Goal: Complete application form: Complete application form

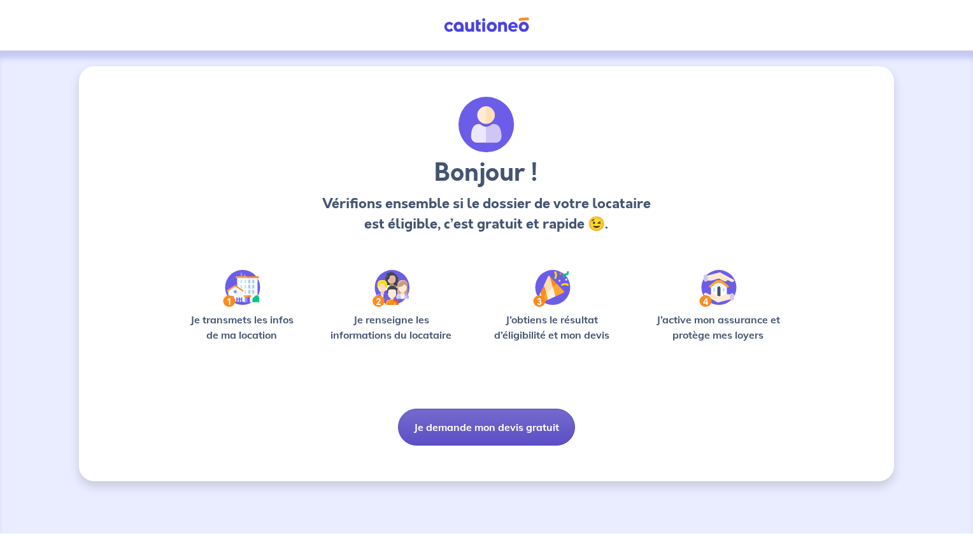
click at [514, 436] on button "Je demande mon devis gratuit" at bounding box center [486, 427] width 177 height 37
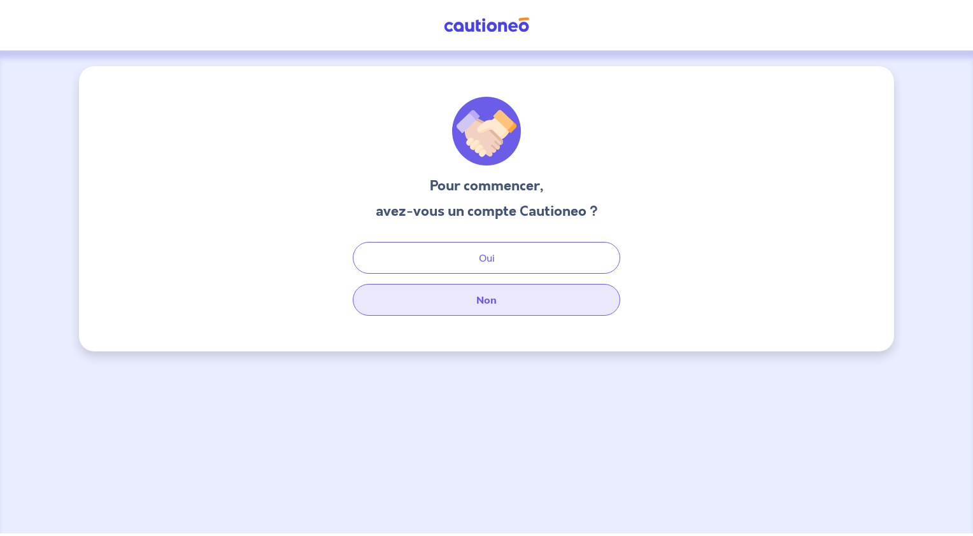
click at [514, 304] on button "Non" at bounding box center [486, 300] width 267 height 32
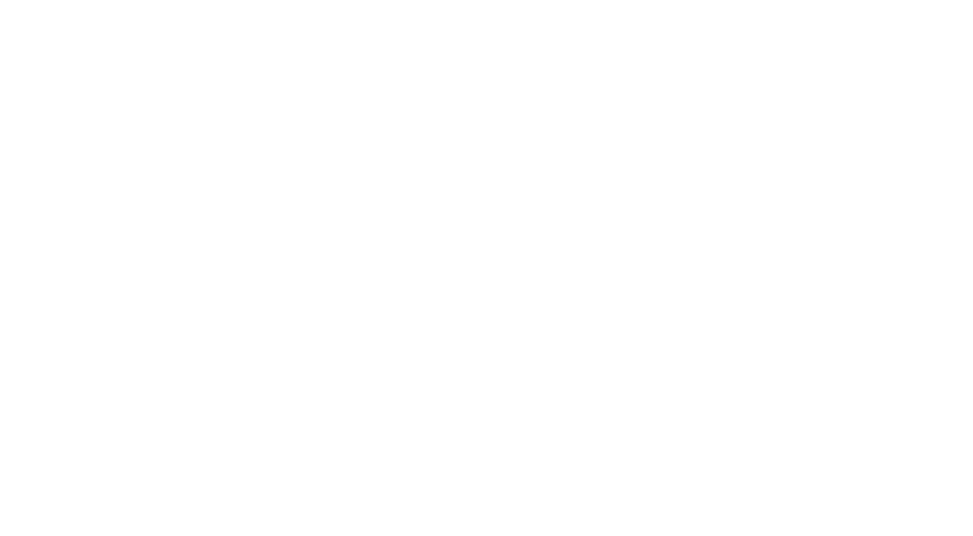
select select "FR"
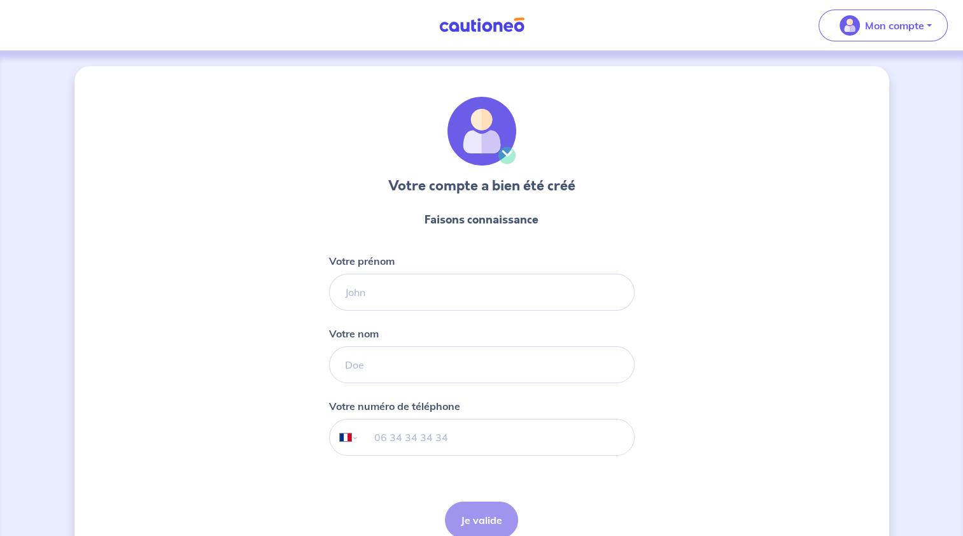
drag, startPoint x: 509, startPoint y: 312, endPoint x: 509, endPoint y: 304, distance: 7.7
click at [509, 309] on form "Faisons connaissance Votre prénom Votre nom Votre numéro de téléphone Internati…" at bounding box center [482, 375] width 306 height 348
click at [509, 302] on input "Votre prénom" at bounding box center [482, 292] width 306 height 37
type input "p"
type input "[PERSON_NAME]"
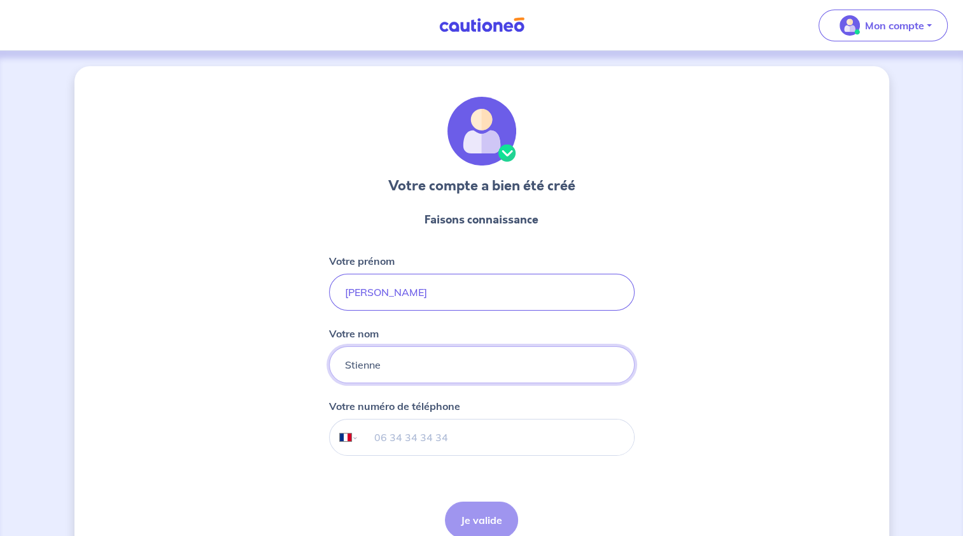
type input "Stienne"
click at [509, 440] on input "tel" at bounding box center [495, 438] width 275 height 36
type input "[PHONE_NUMBER]"
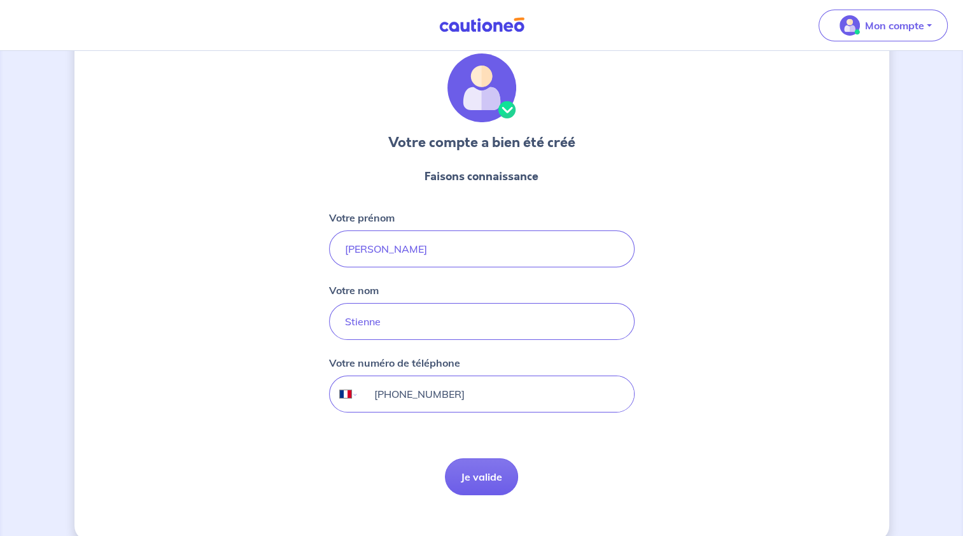
scroll to position [62, 0]
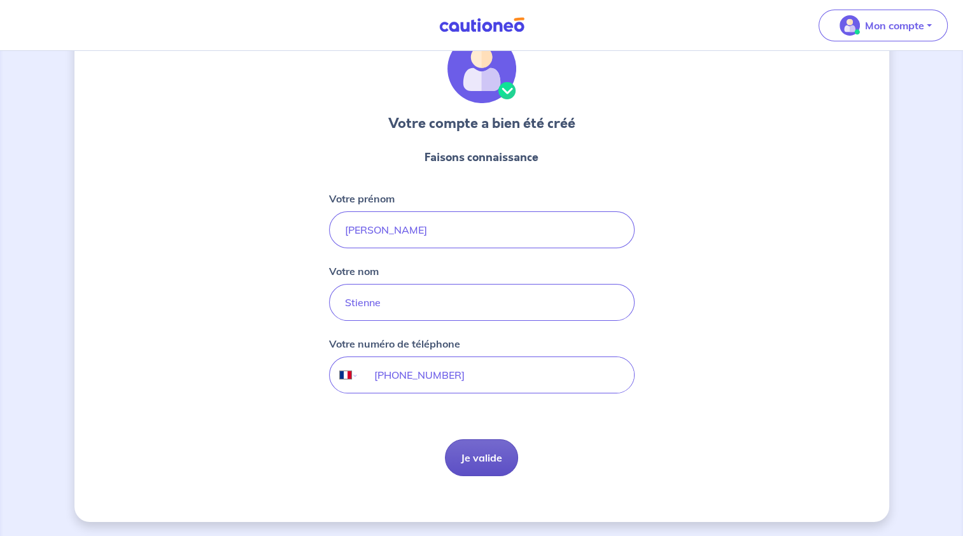
click at [473, 464] on button "Je valide" at bounding box center [481, 457] width 73 height 37
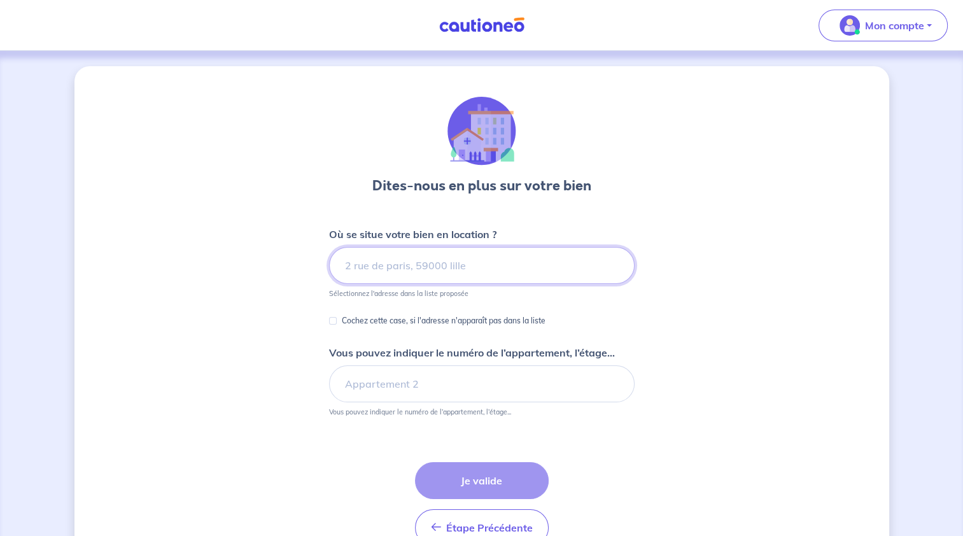
click at [483, 281] on input at bounding box center [482, 265] width 306 height 37
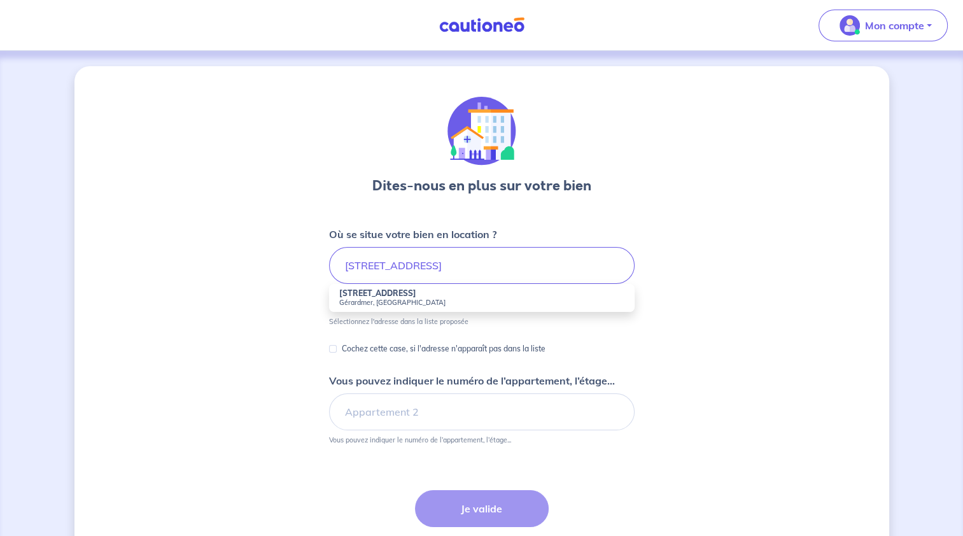
click at [429, 292] on li "[STREET_ADDRESS]" at bounding box center [482, 298] width 306 height 28
type input "[STREET_ADDRESS]"
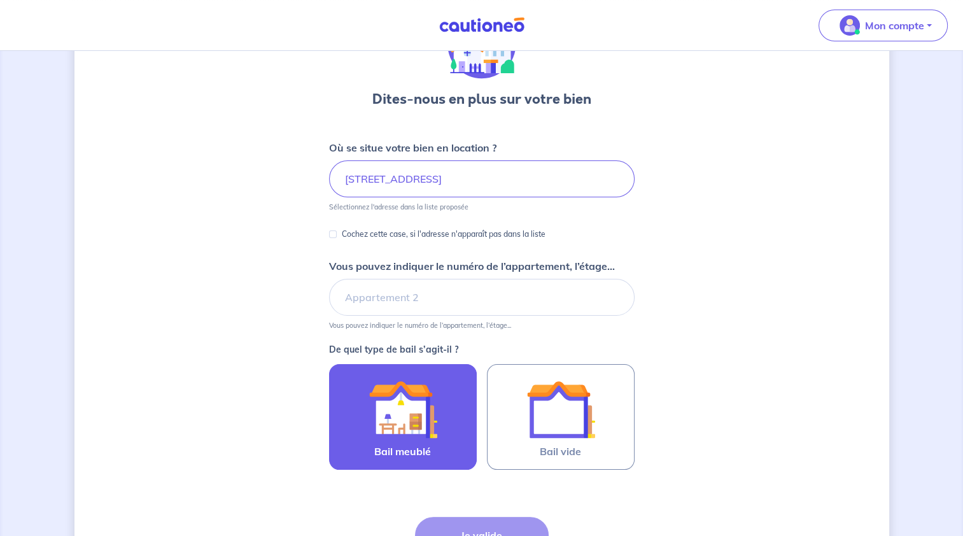
scroll to position [127, 0]
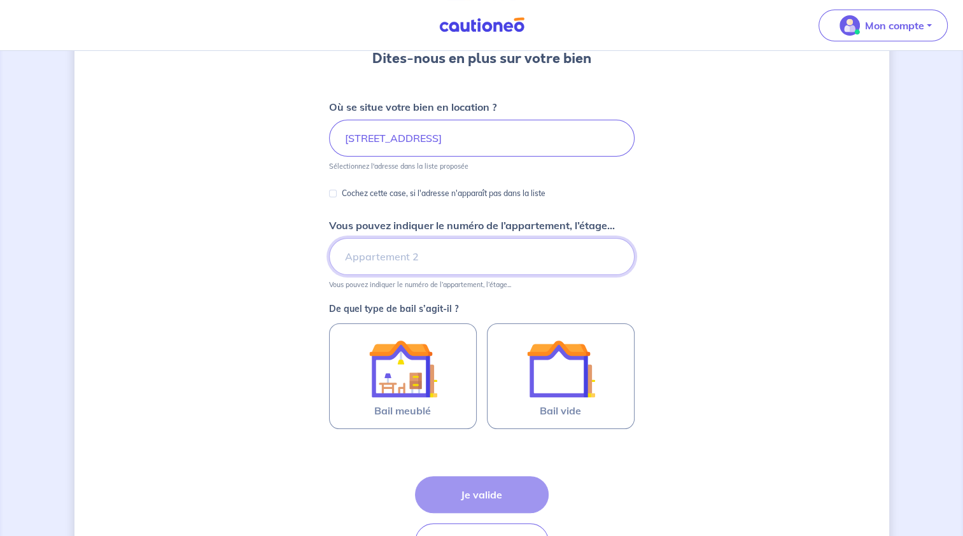
click at [407, 253] on input "Vous pouvez indiquer le numéro de l’appartement, l’étage..." at bounding box center [482, 256] width 306 height 37
type input "7"
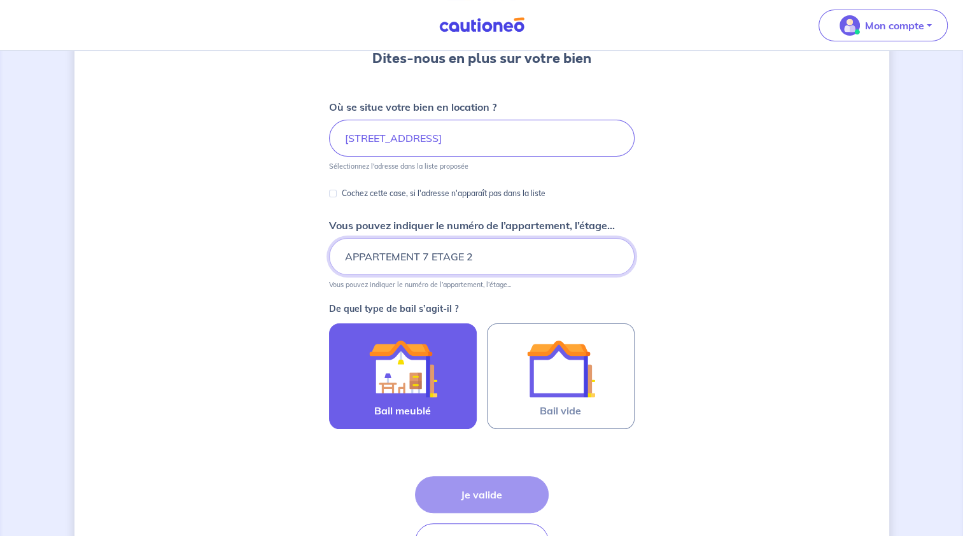
type input "APPARTEMENT 7 ETAGE 2"
click at [413, 391] on img at bounding box center [403, 368] width 69 height 69
click at [0, 0] on input "Bail meublé" at bounding box center [0, 0] width 0 height 0
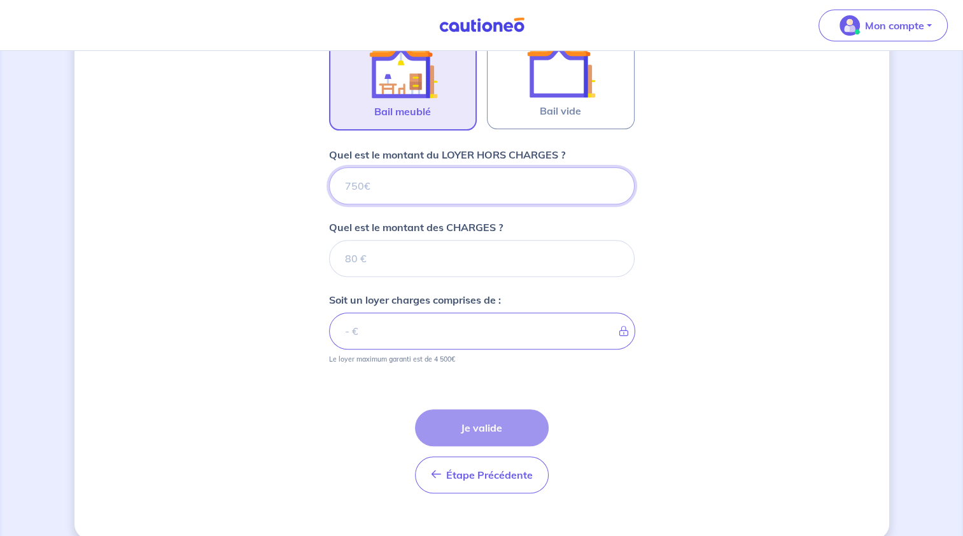
scroll to position [443, 0]
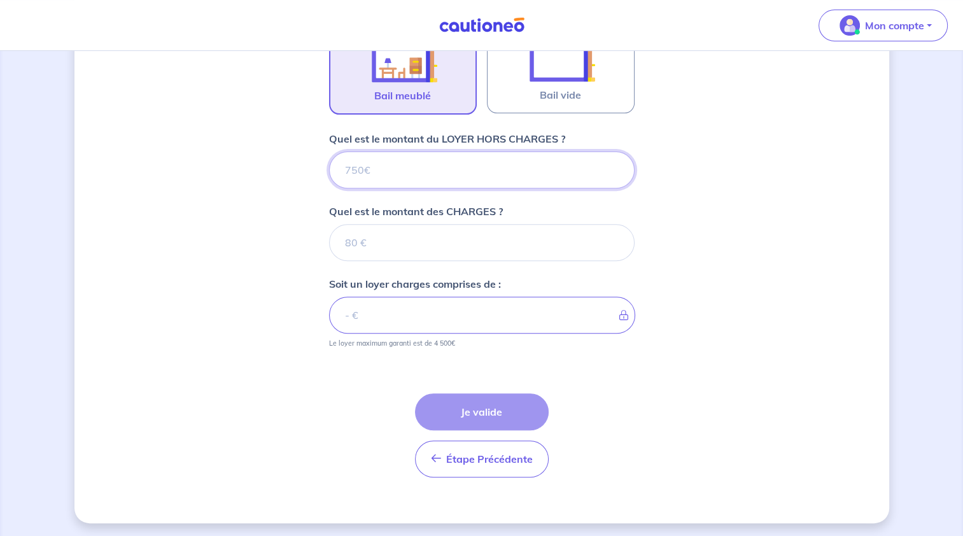
type input "1"
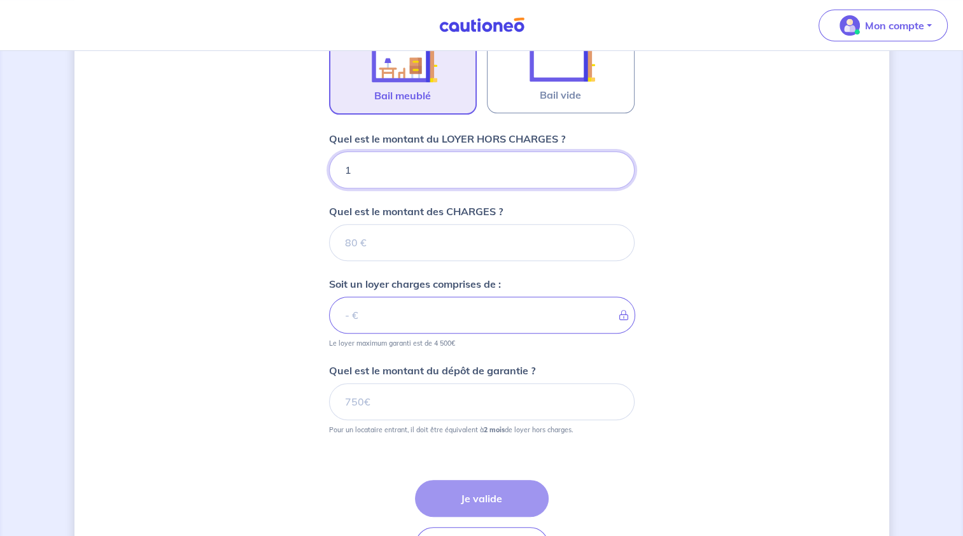
type input "11"
type input "1180"
click at [397, 246] on input "Quel est le montant des CHARGES ?" at bounding box center [482, 242] width 306 height 37
type input "40"
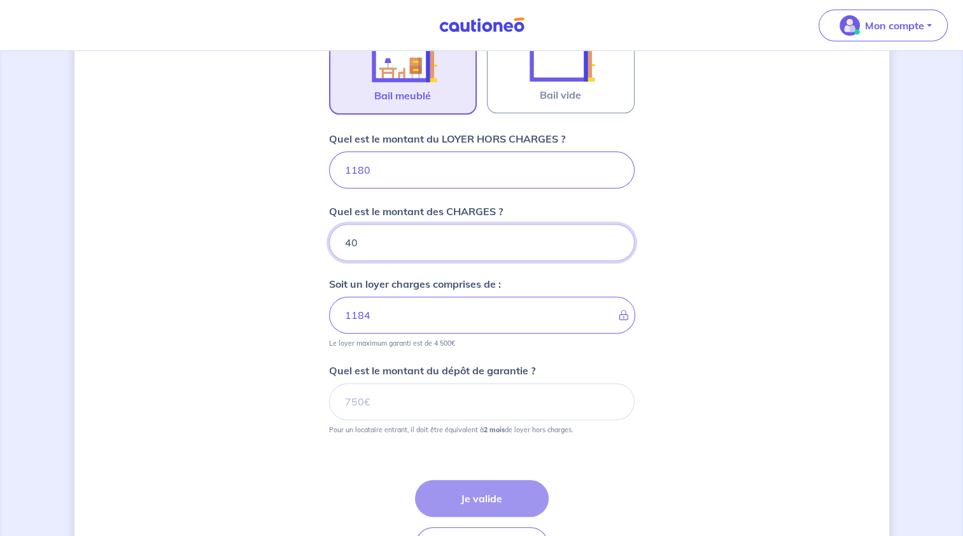
type input "1220"
type input "40"
click at [577, 406] on input "Quel est le montant du dépôt de garantie ?" at bounding box center [482, 401] width 306 height 37
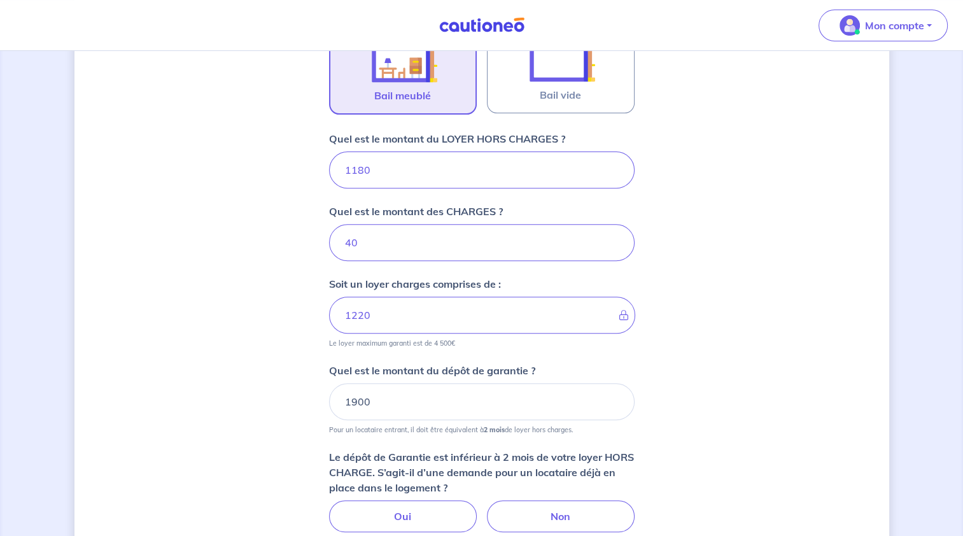
click at [702, 350] on div "Dites-nous en plus sur votre bien Où se situe votre bien en location ? [STREET_…" at bounding box center [481, 165] width 815 height 1085
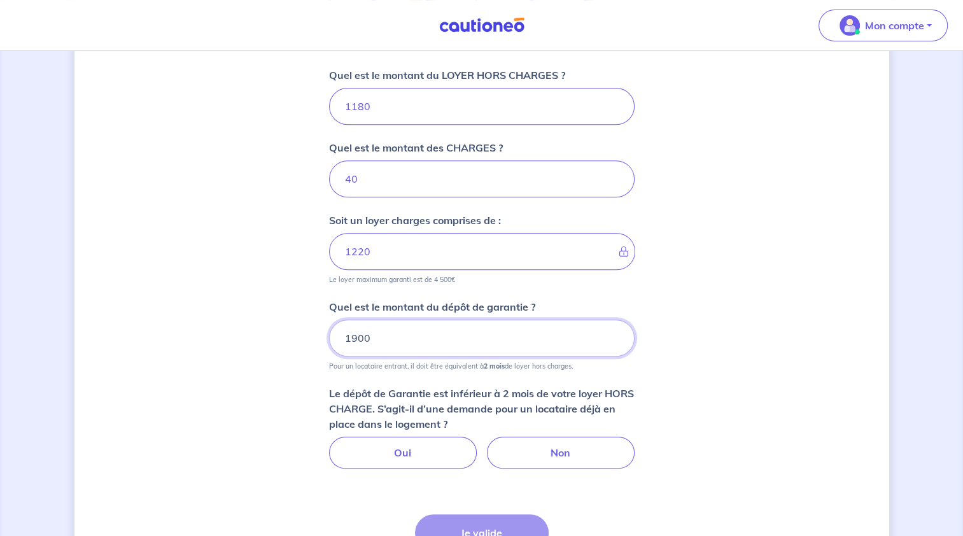
drag, startPoint x: 530, startPoint y: 343, endPoint x: 325, endPoint y: 350, distance: 204.5
click at [326, 350] on div "Dites-nous en plus sur votre bien Où se situe votre bien en location ? [STREET_…" at bounding box center [481, 101] width 815 height 1085
click at [780, 373] on div "Dites-nous en plus sur votre bien Où se situe votre bien en location ? [STREET_…" at bounding box center [481, 101] width 815 height 1085
click at [551, 344] on input "2240" at bounding box center [482, 338] width 306 height 37
drag, startPoint x: 379, startPoint y: 340, endPoint x: 349, endPoint y: 344, distance: 30.3
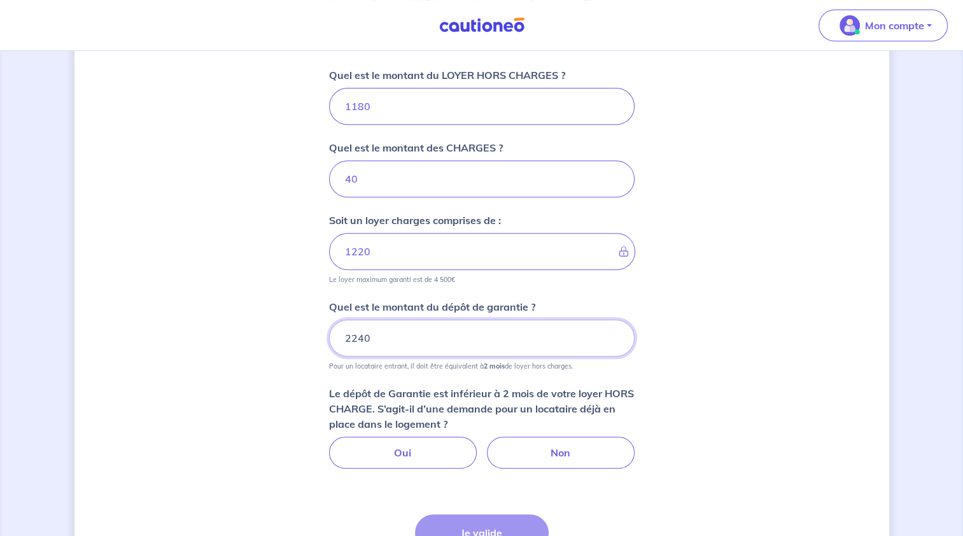
click at [349, 344] on input "2240" at bounding box center [482, 338] width 306 height 37
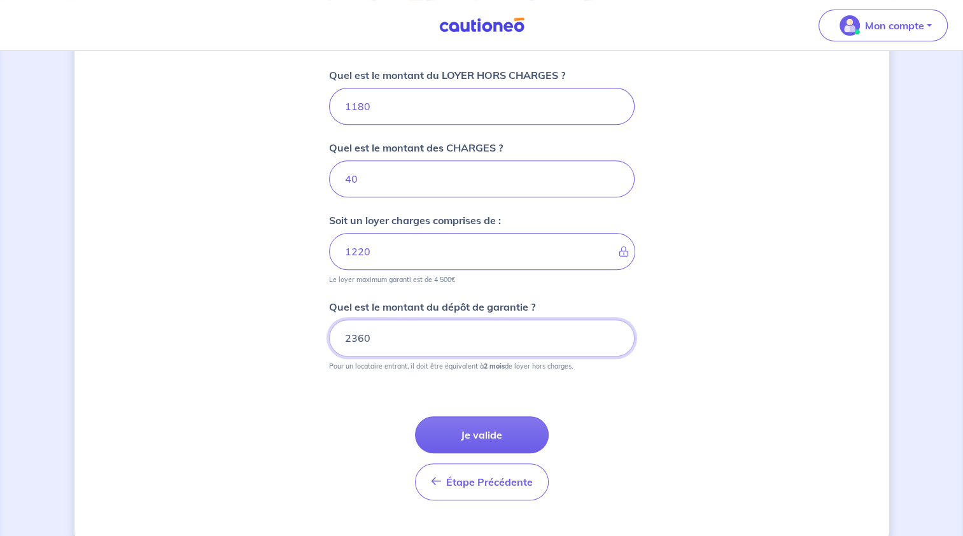
type input "2360"
click at [715, 406] on div "Dites-nous en plus sur votre bien Où se situe votre bien en location ? [STREET_…" at bounding box center [481, 52] width 815 height 987
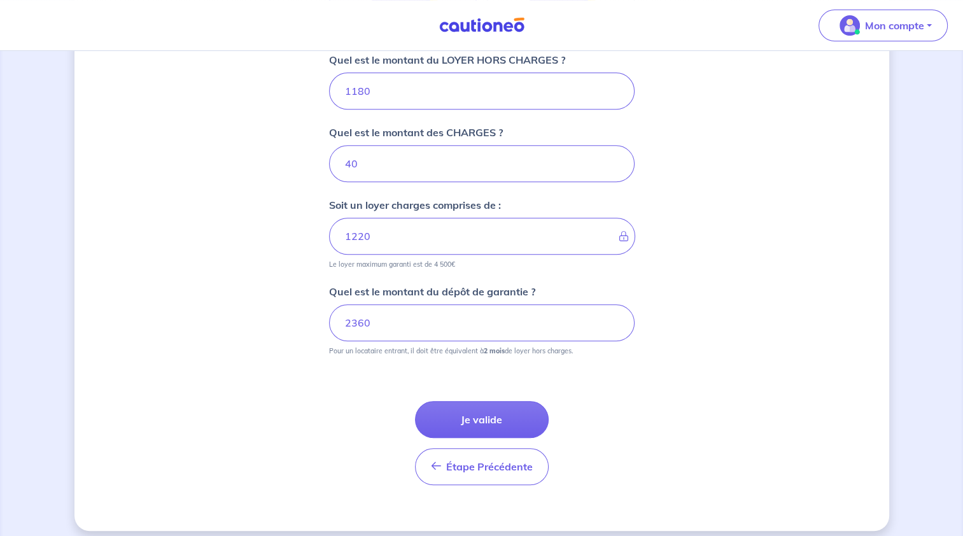
scroll to position [530, 0]
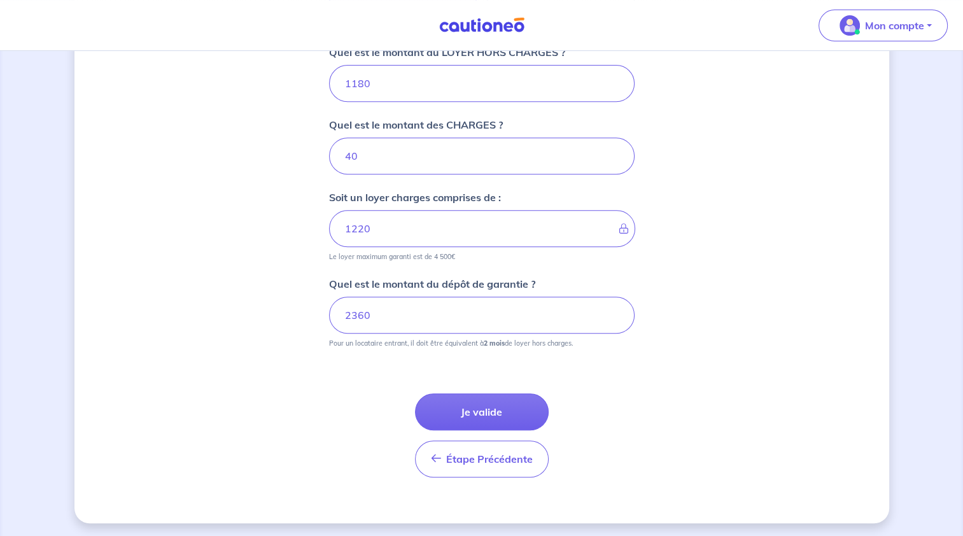
click at [492, 402] on button "Je valide" at bounding box center [482, 411] width 134 height 37
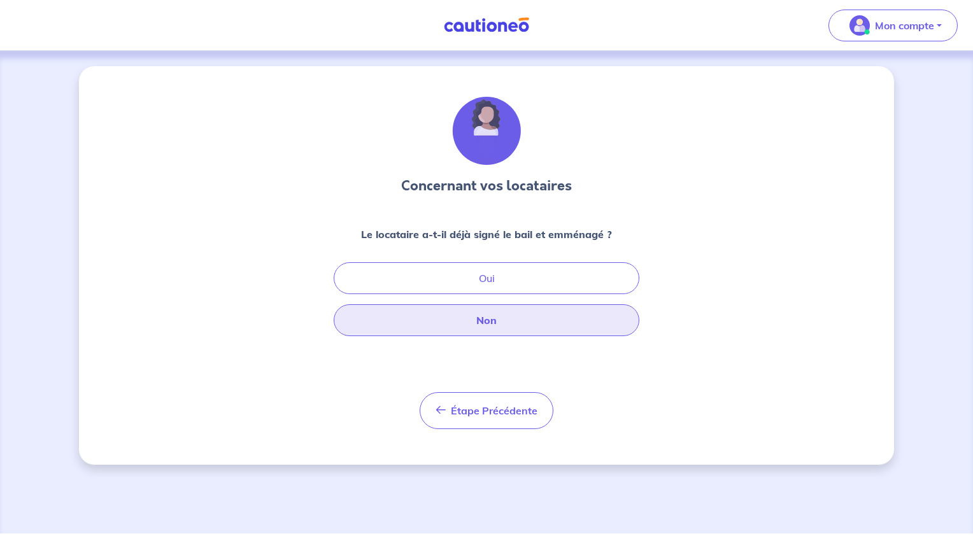
click at [516, 330] on button "Non" at bounding box center [487, 320] width 306 height 32
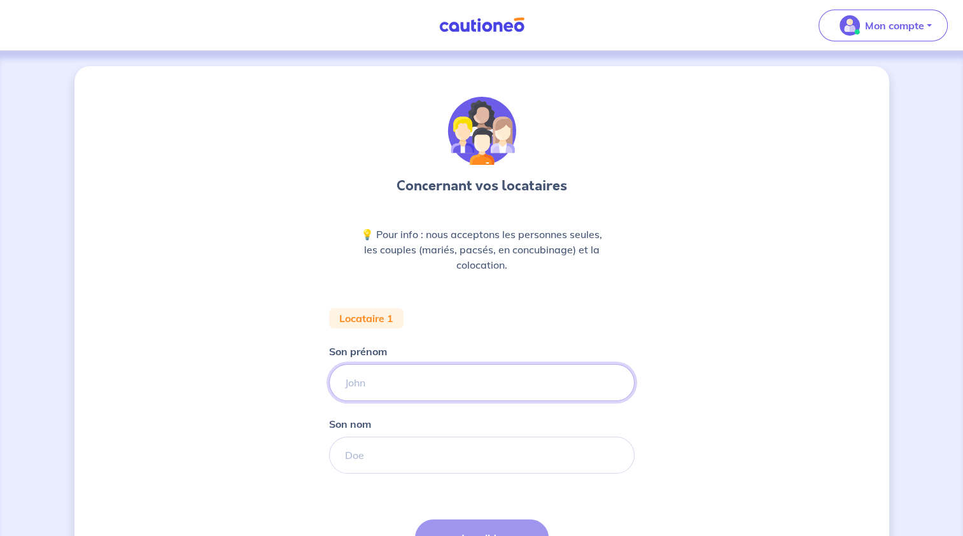
click at [453, 388] on input "Son prénom" at bounding box center [482, 382] width 306 height 37
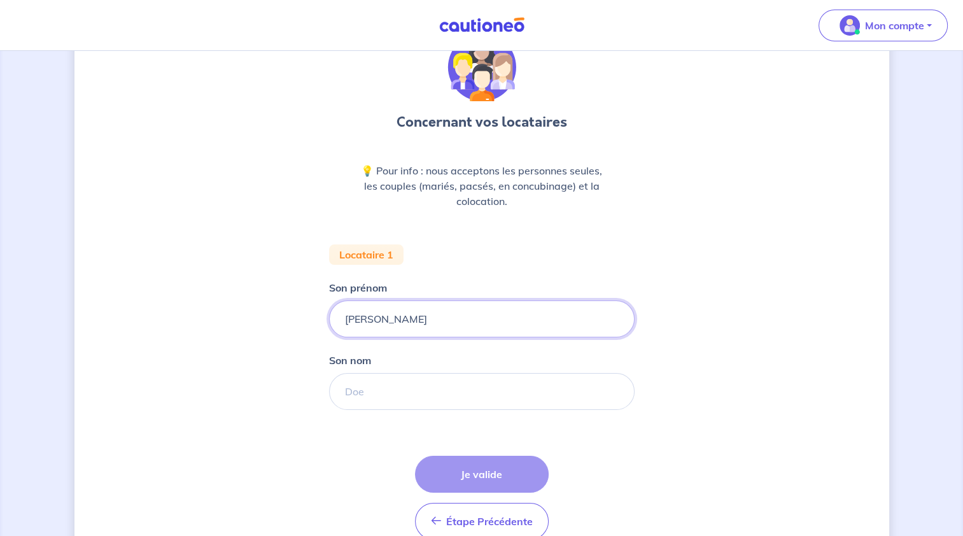
drag, startPoint x: 411, startPoint y: 327, endPoint x: 354, endPoint y: 333, distance: 57.6
click at [354, 333] on input "[PERSON_NAME]" at bounding box center [482, 319] width 306 height 37
type input "[PERSON_NAME]"
click at [395, 399] on input "Son nom" at bounding box center [482, 391] width 306 height 37
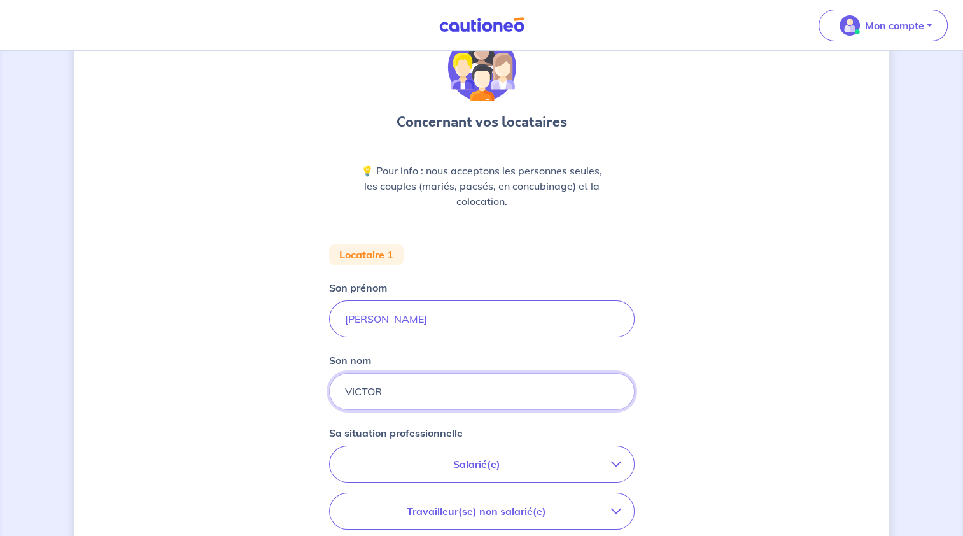
type input "VICTOR"
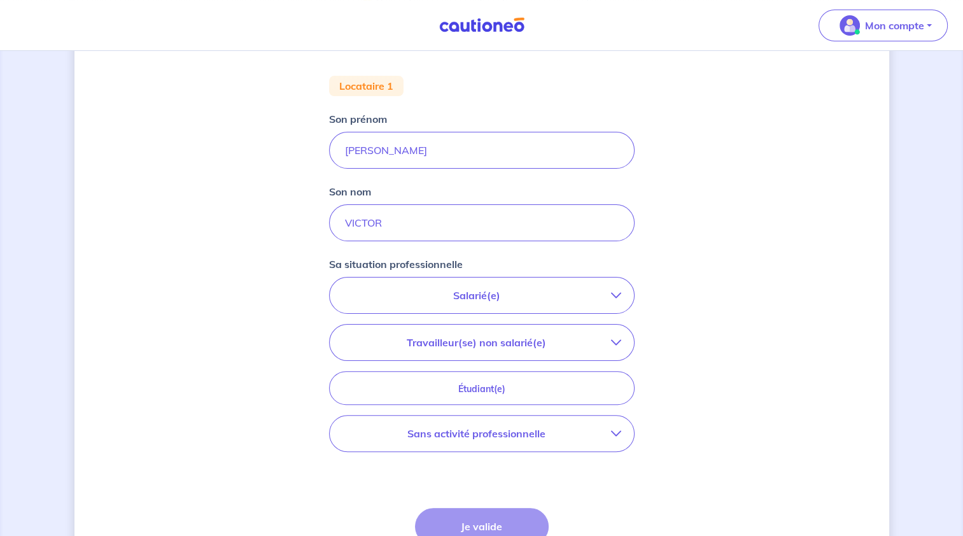
scroll to position [255, 0]
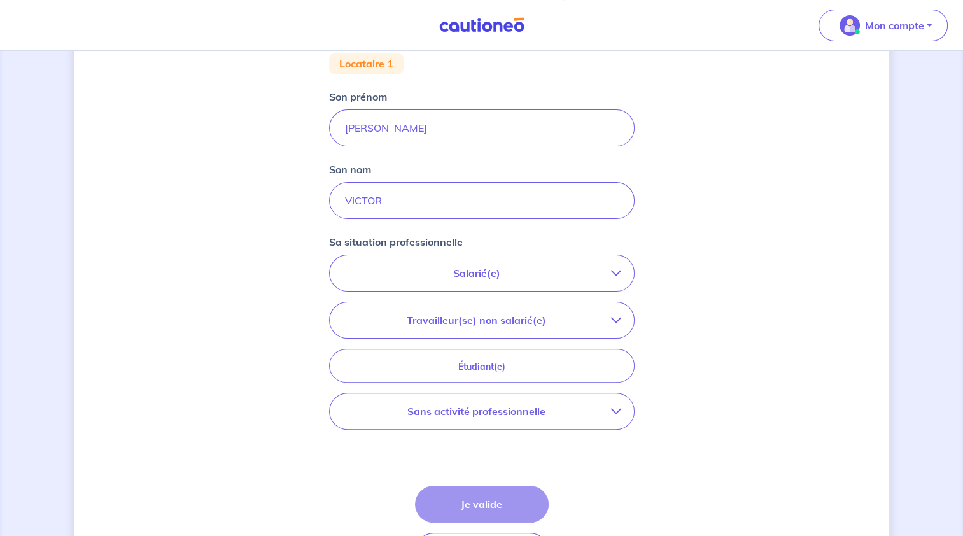
click at [597, 317] on p "Travailleur(se) non salarié(e)" at bounding box center [477, 320] width 269 height 15
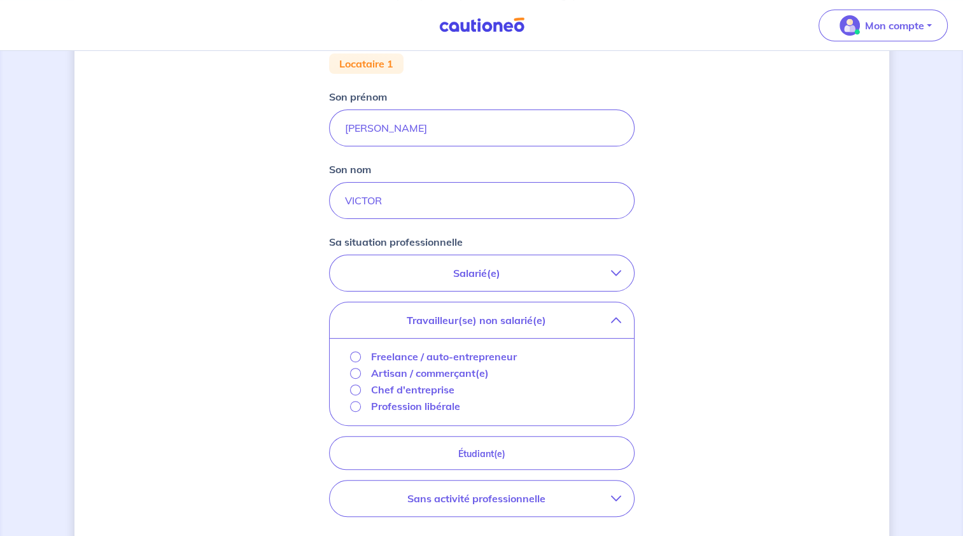
click at [432, 356] on p "Freelance / auto-entrepreneur" at bounding box center [444, 356] width 146 height 15
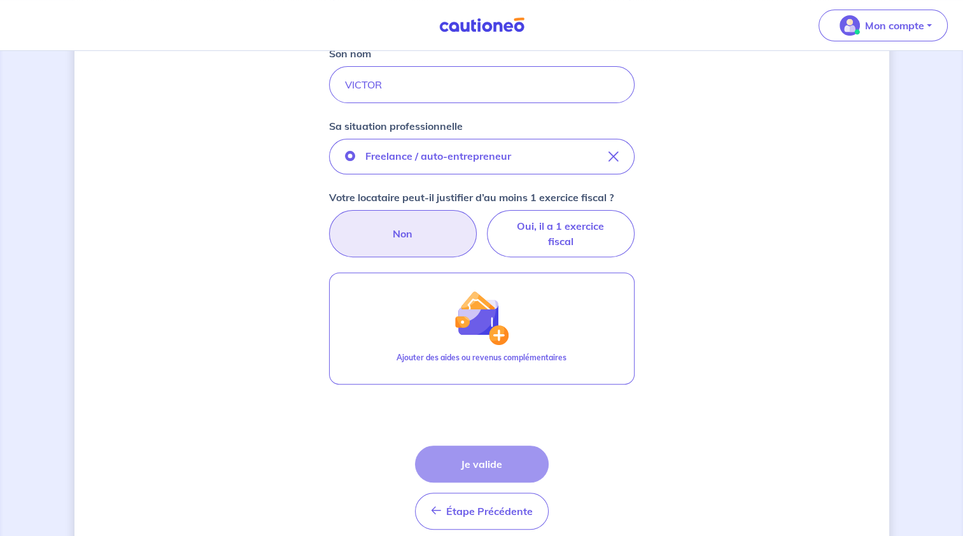
scroll to position [382, 0]
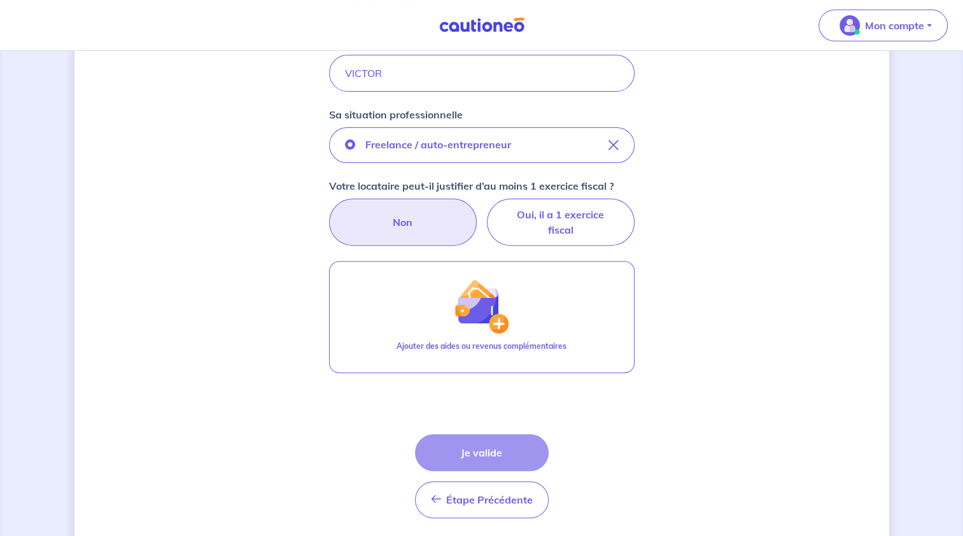
click at [433, 225] on label "Non" at bounding box center [403, 222] width 148 height 47
click at [478, 207] on input "Non" at bounding box center [482, 203] width 8 height 8
radio input "true"
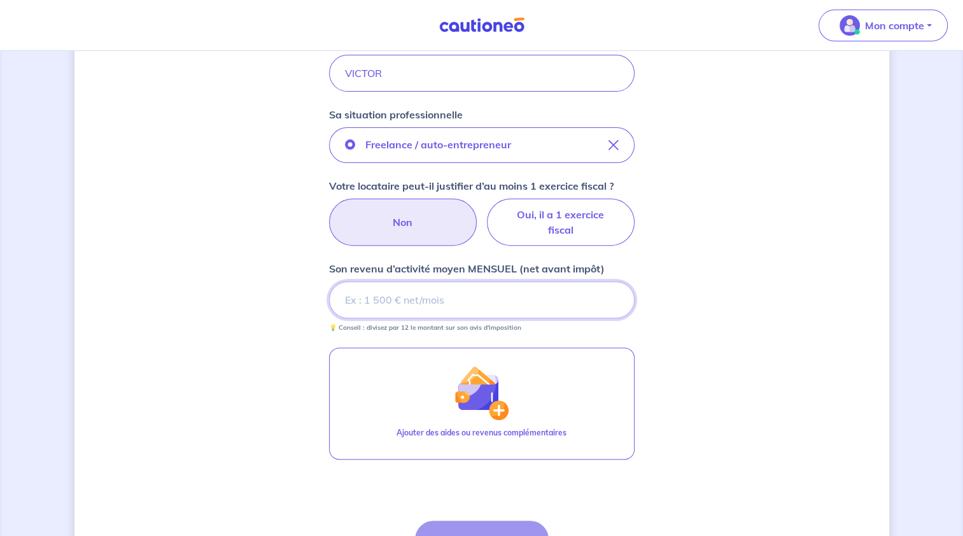
click at [421, 308] on input "Son revenu d’activité moyen MENSUEL (net avant impôt)" at bounding box center [482, 299] width 306 height 37
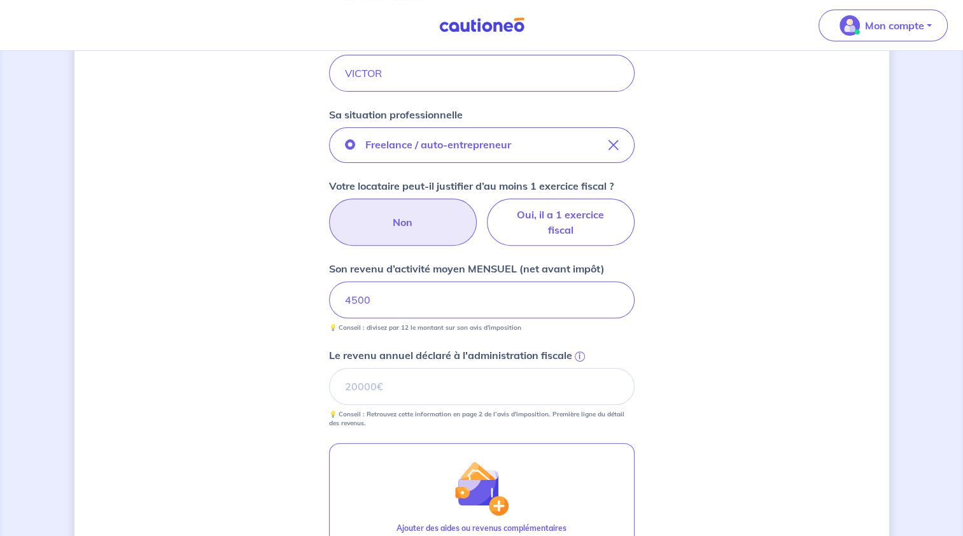
click at [709, 318] on div "Concernant vos locataires 💡 Pour info : nous acceptons les personnes seules, le…" at bounding box center [481, 215] width 815 height 1062
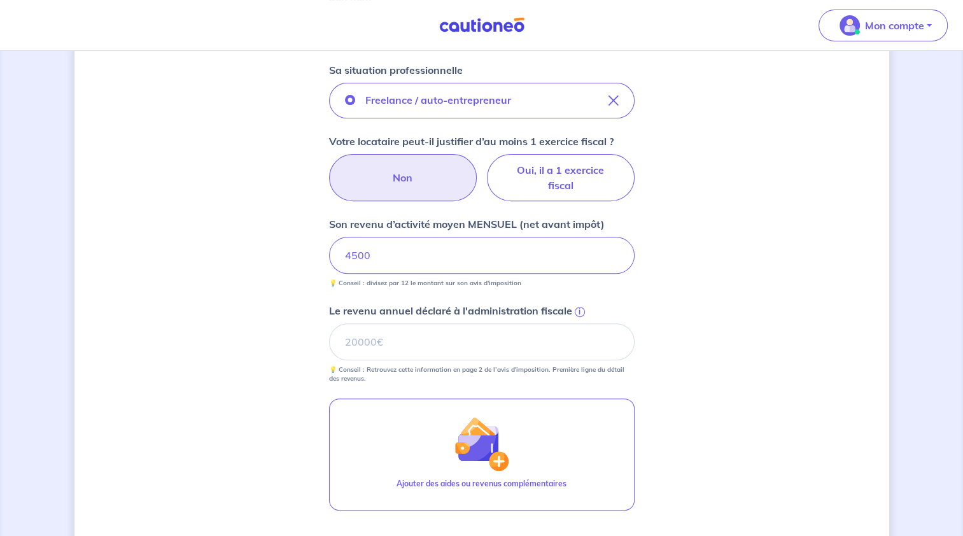
scroll to position [446, 0]
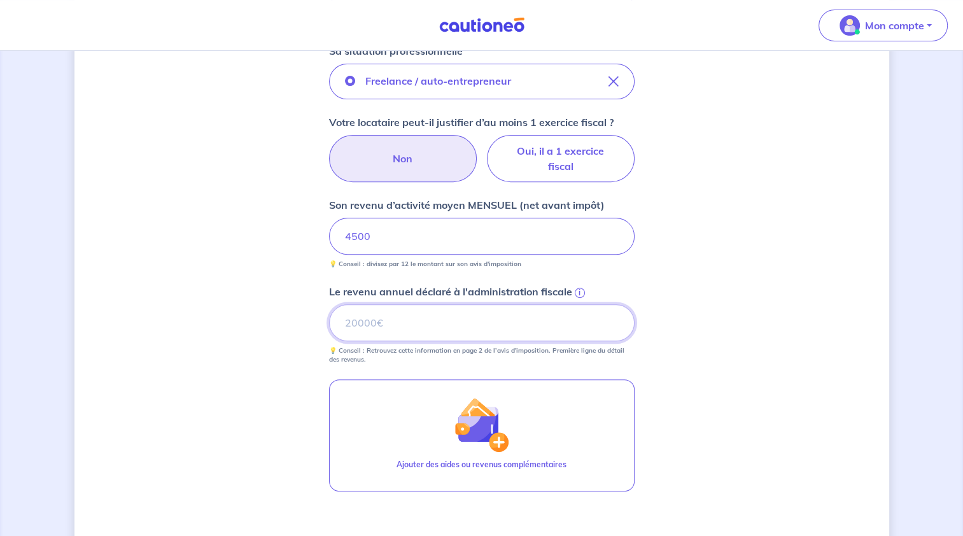
click at [374, 332] on input "Le revenu annuel déclaré à l'administration fiscale i" at bounding box center [482, 322] width 306 height 37
type input "7656"
click at [764, 327] on div "Concernant vos locataires 💡 Pour info : nous acceptons les personnes seules, le…" at bounding box center [481, 152] width 815 height 1062
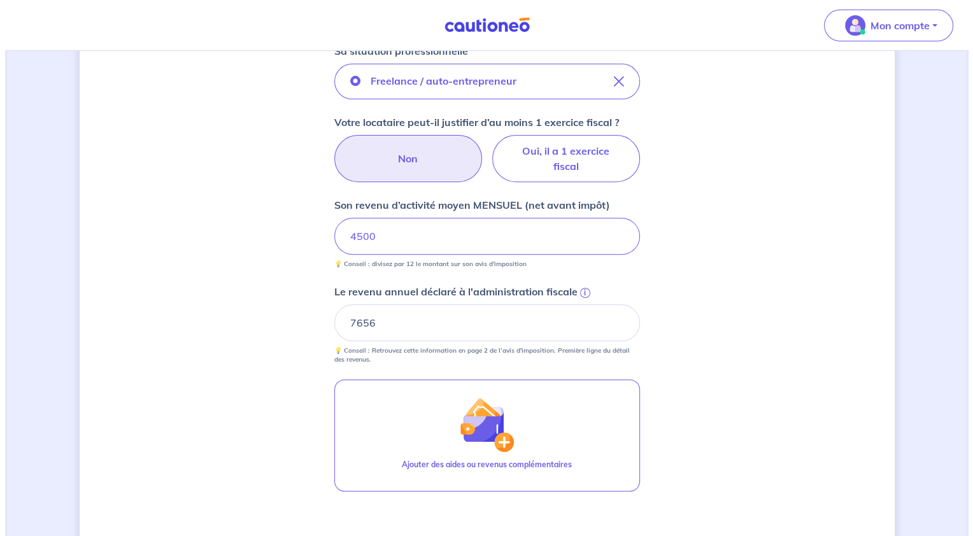
scroll to position [509, 0]
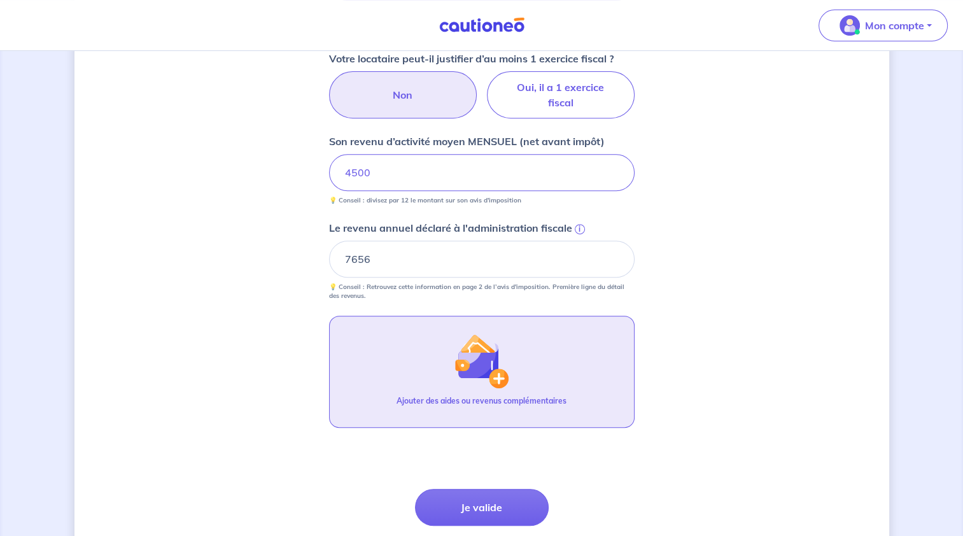
click at [444, 374] on button "Ajouter des aides ou revenus complémentaires" at bounding box center [482, 372] width 306 height 112
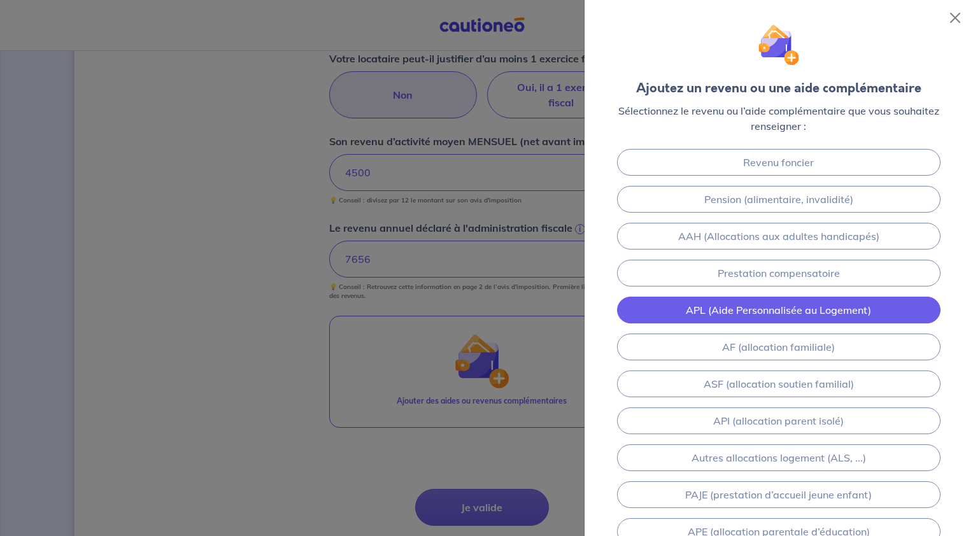
click at [739, 313] on link "APL (Aide Personnalisée au Logement)" at bounding box center [778, 310] width 323 height 27
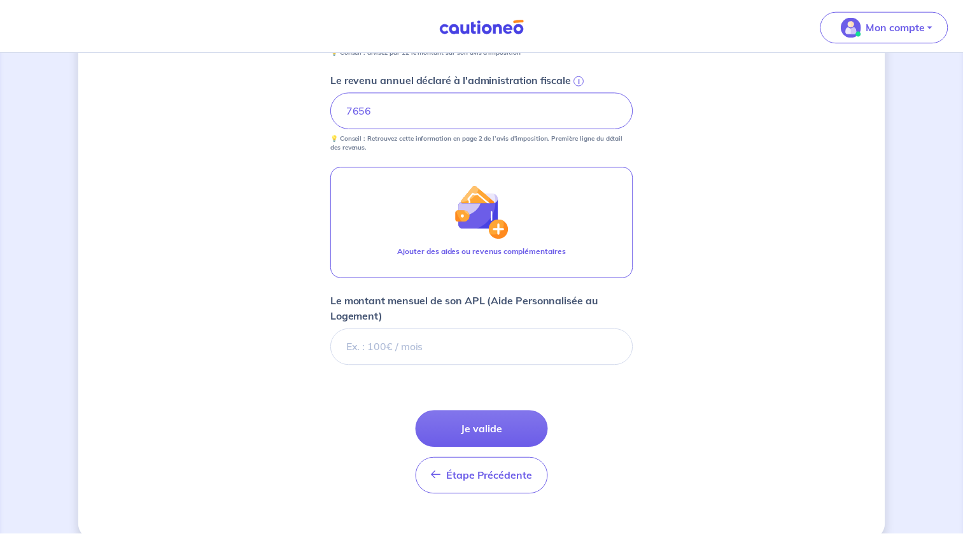
scroll to position [677, 0]
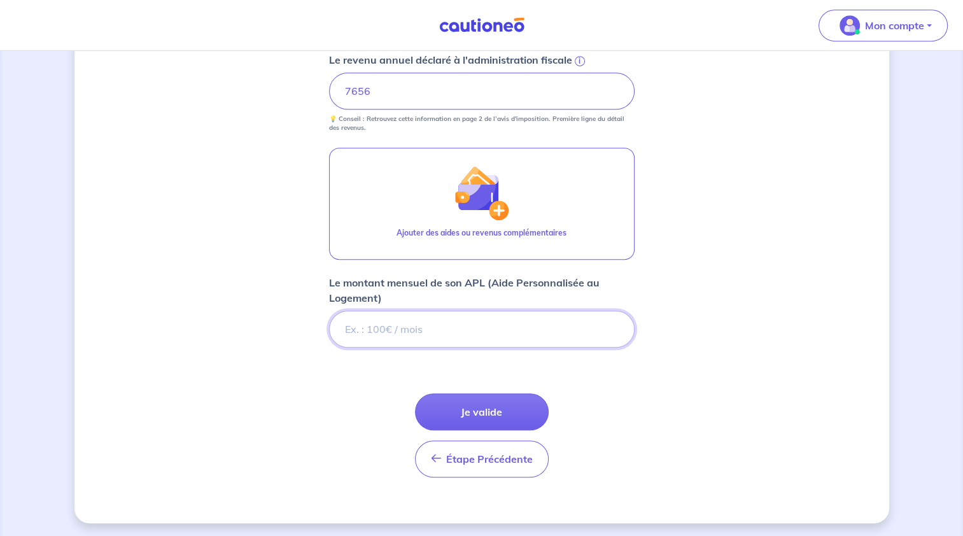
click at [504, 331] on input "Le montant mensuel de son APL (Aide Personnalisée au Logement)" at bounding box center [482, 329] width 306 height 37
type input "17"
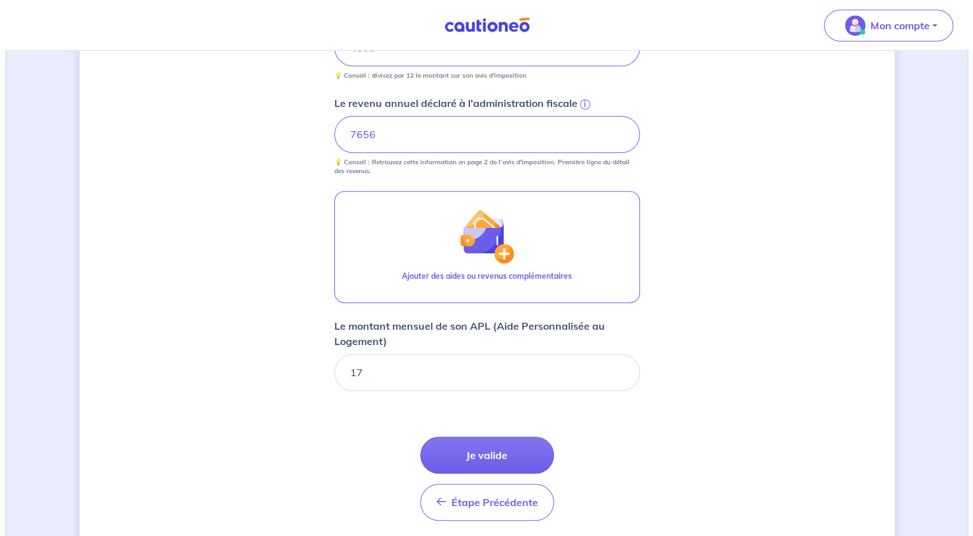
scroll to position [614, 0]
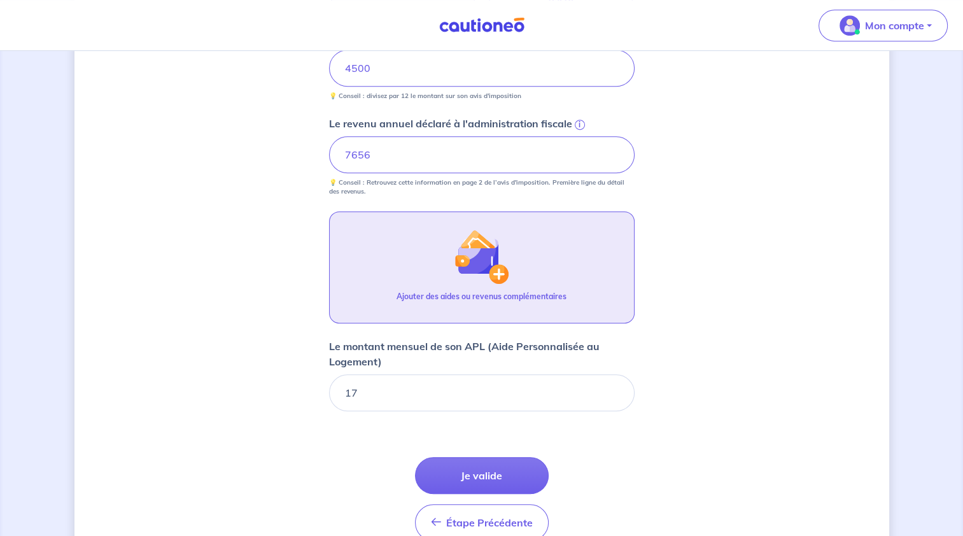
click at [481, 292] on p "Ajouter des aides ou revenus complémentaires" at bounding box center [482, 296] width 170 height 11
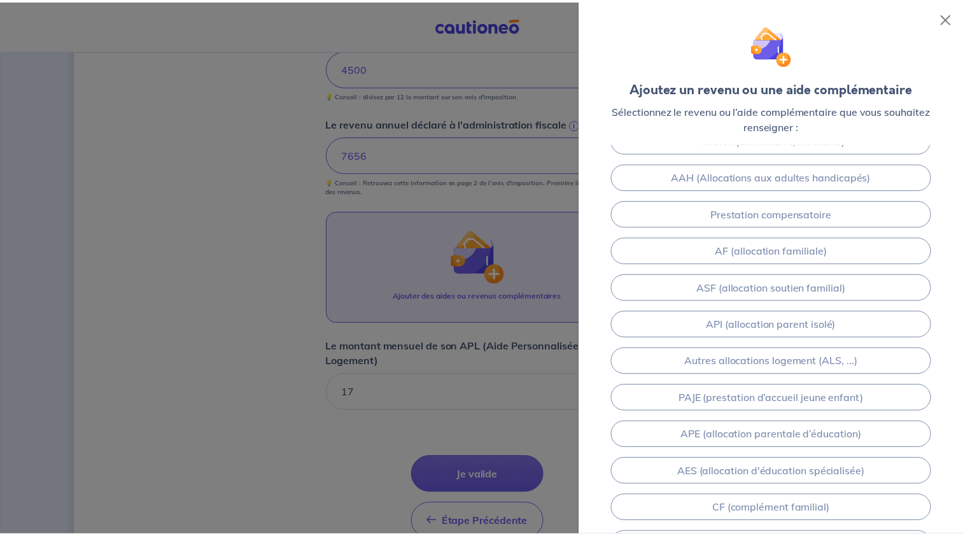
scroll to position [148, 0]
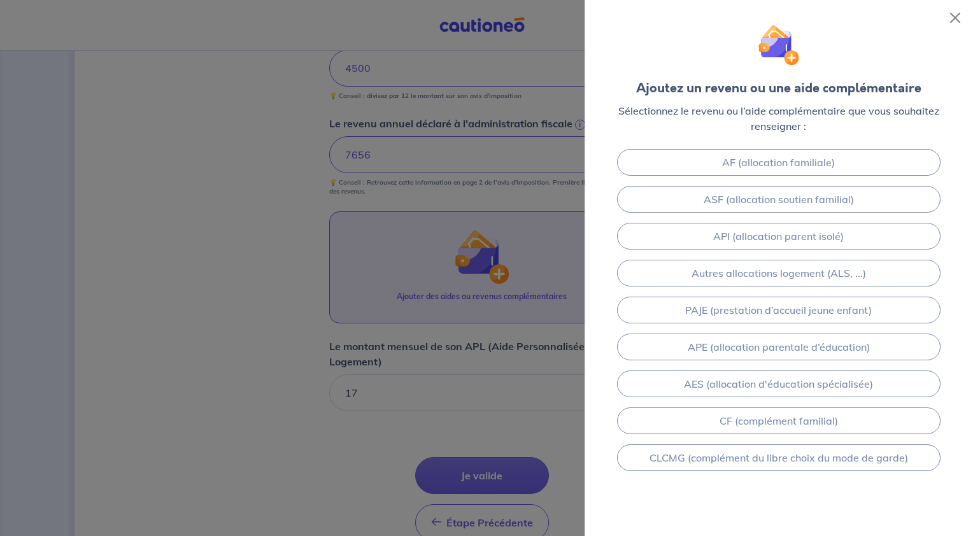
click at [322, 443] on div at bounding box center [486, 268] width 973 height 536
click at [484, 461] on div at bounding box center [486, 268] width 973 height 536
click at [475, 418] on div at bounding box center [486, 268] width 973 height 536
click at [958, 22] on button "Close" at bounding box center [955, 18] width 20 height 20
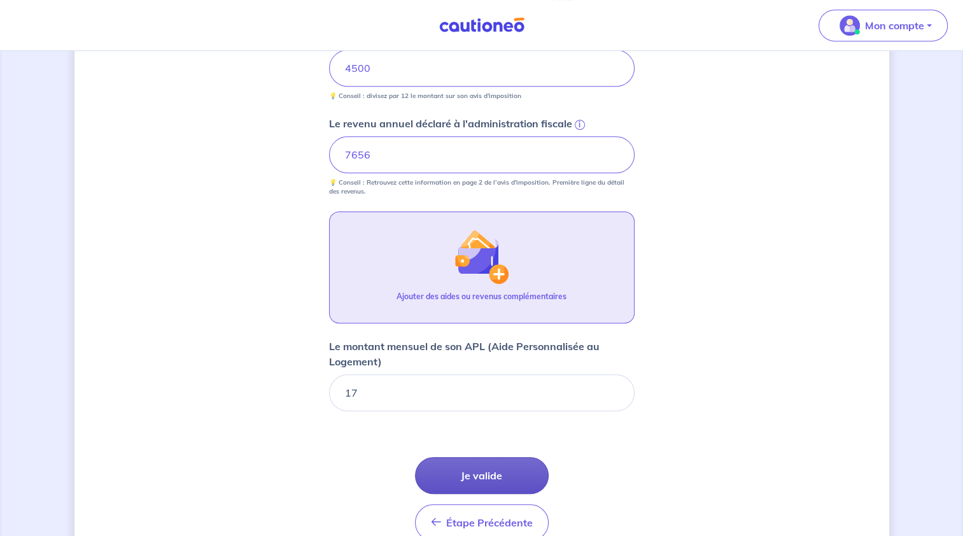
click at [504, 474] on button "Je valide" at bounding box center [482, 475] width 134 height 37
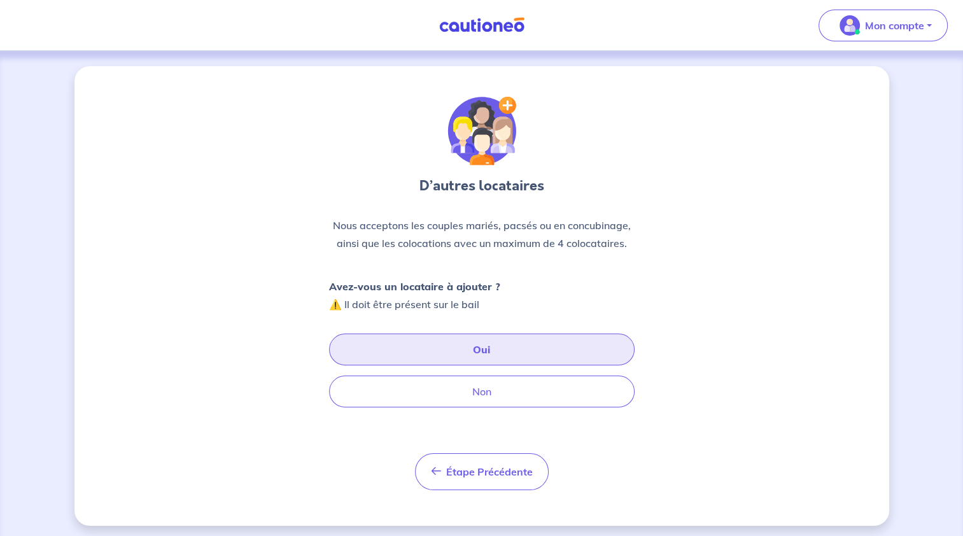
click at [486, 351] on button "Oui" at bounding box center [482, 350] width 306 height 32
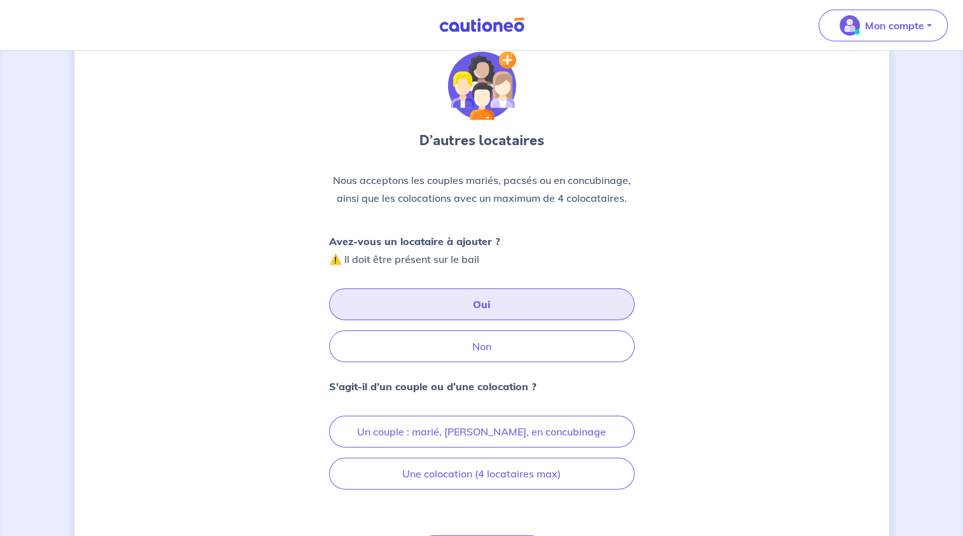
scroll to position [64, 0]
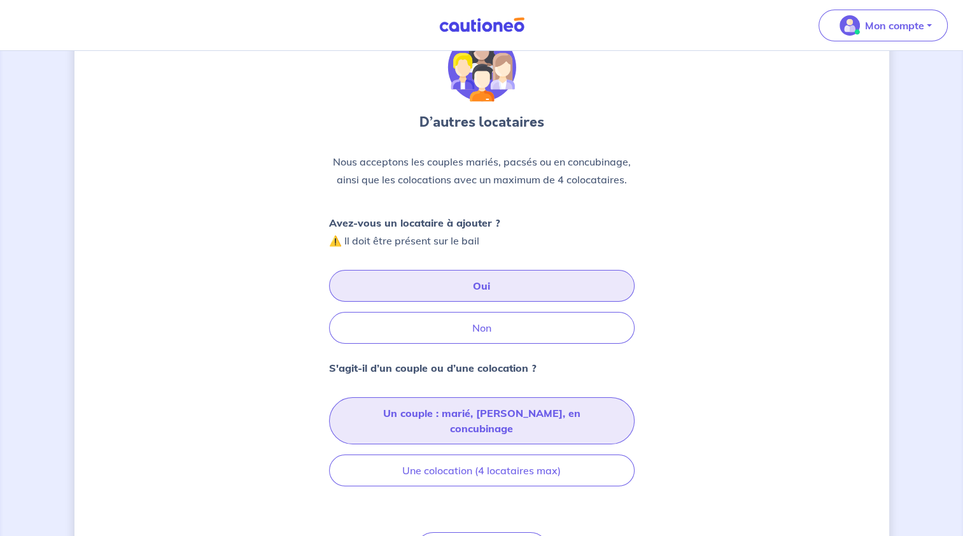
click at [456, 415] on button "Un couple : marié, [PERSON_NAME], en concubinage" at bounding box center [482, 420] width 306 height 47
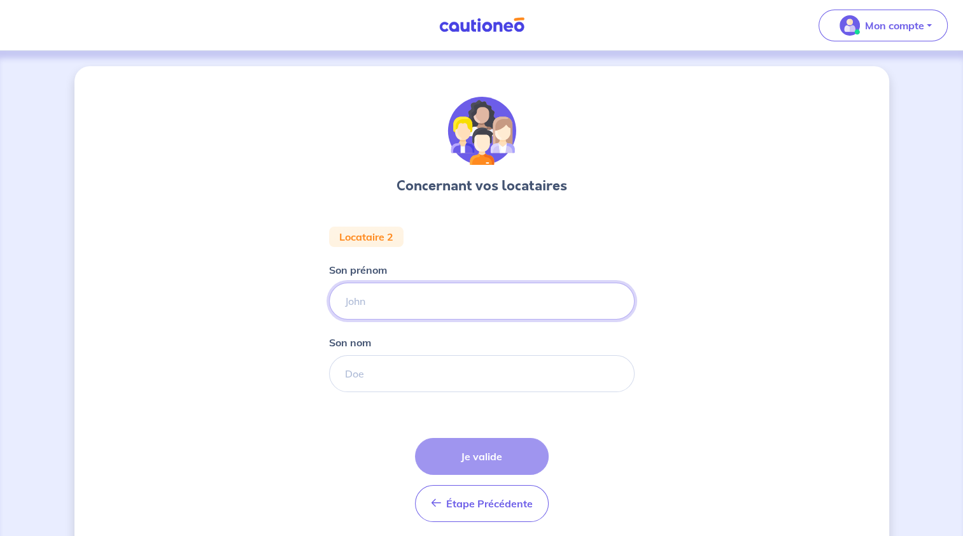
click at [415, 300] on input "Son prénom" at bounding box center [482, 301] width 306 height 37
type input "[PERSON_NAME]"
click at [419, 374] on input "Son nom" at bounding box center [482, 373] width 306 height 37
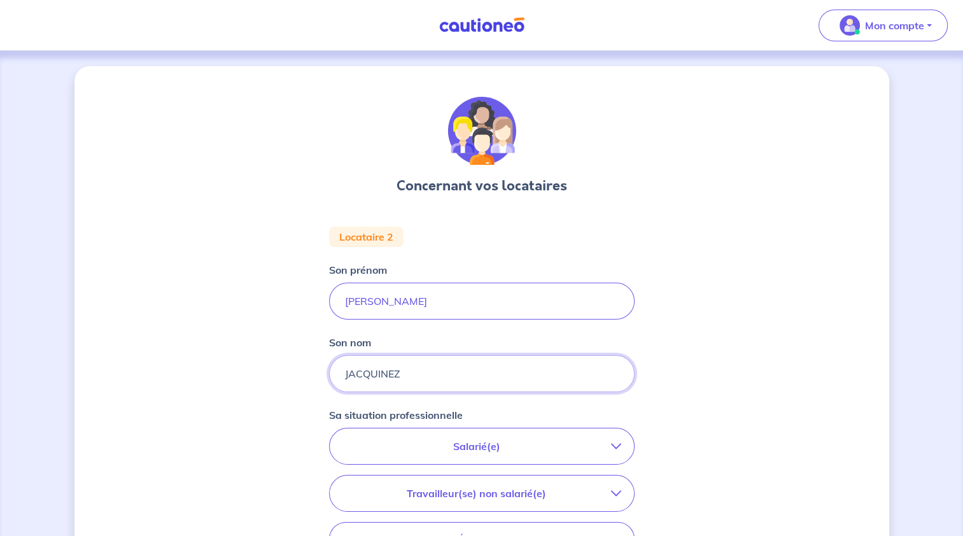
type input "JACQUINEZ"
click at [539, 444] on p "Salarié(e)" at bounding box center [477, 446] width 269 height 15
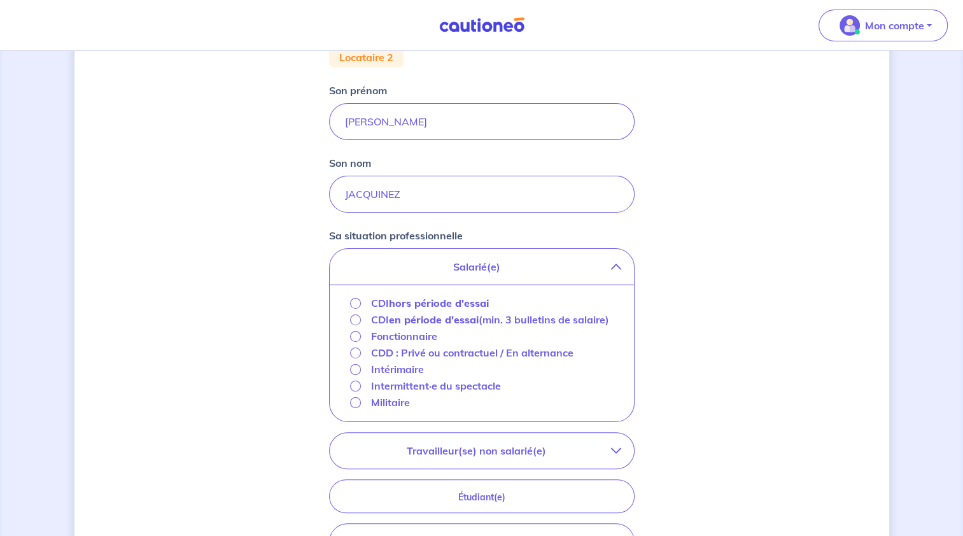
scroll to position [191, 0]
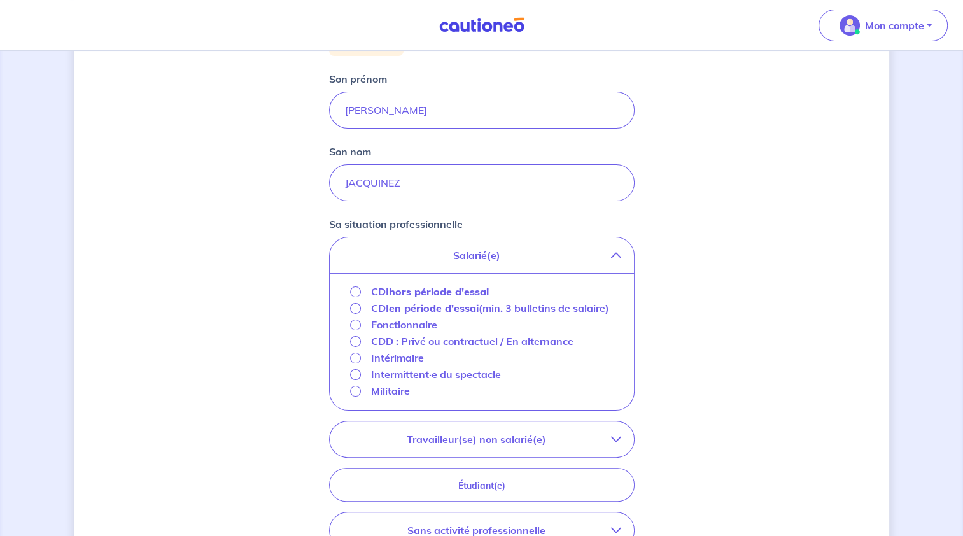
click at [448, 311] on strong "en période d'essai" at bounding box center [434, 308] width 90 height 13
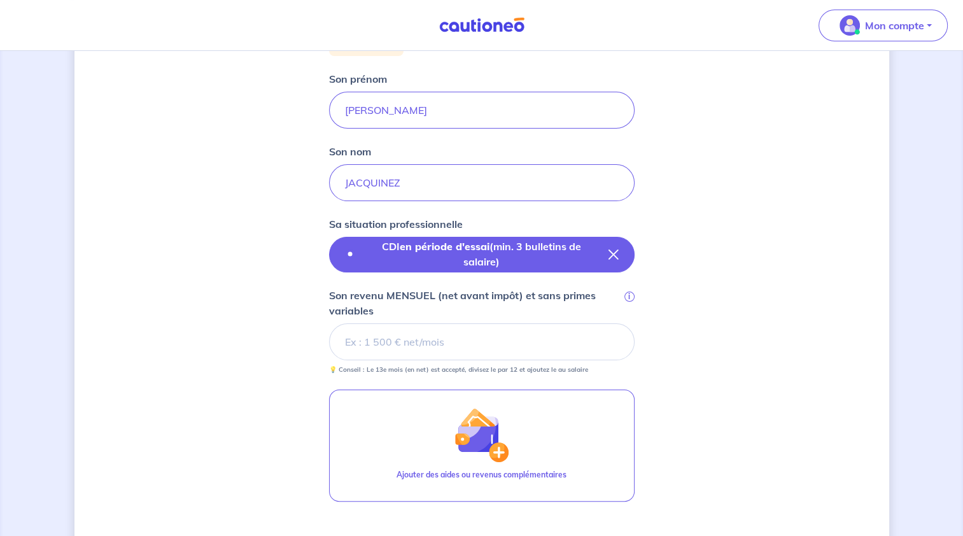
click at [518, 255] on p "CDI en période d'essai (min. 3 bulletins de salaire)" at bounding box center [481, 254] width 233 height 31
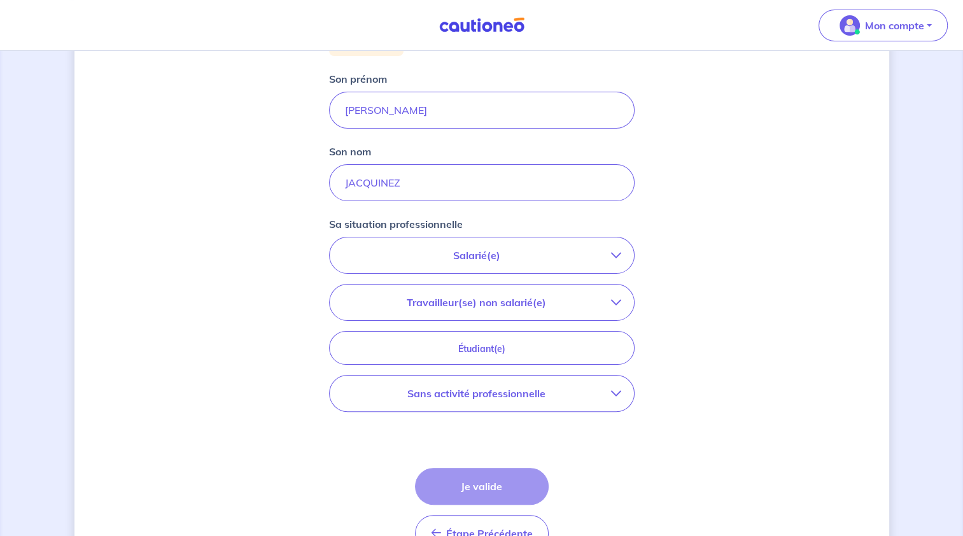
click at [518, 255] on p "Salarié(e)" at bounding box center [477, 255] width 269 height 15
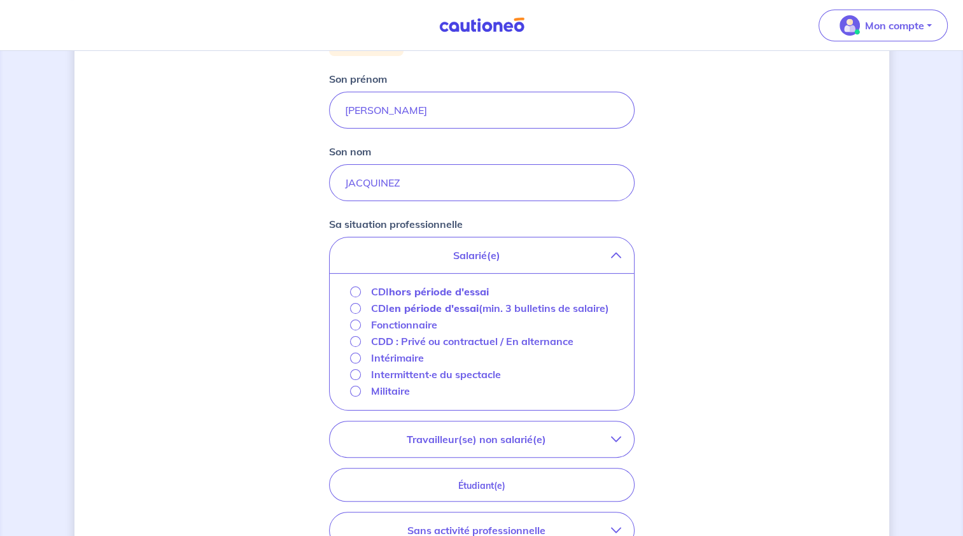
click at [415, 308] on strong "en période d'essai" at bounding box center [434, 308] width 90 height 13
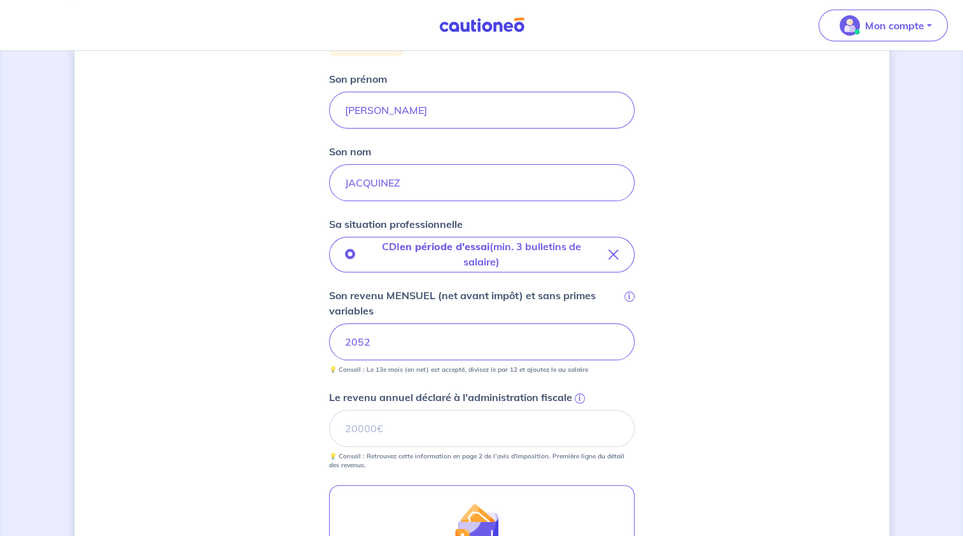
click at [712, 325] on div "Concernant vos locataires Locataire 2 Son prénom [PERSON_NAME] nom [PERSON_NAME…" at bounding box center [481, 331] width 815 height 913
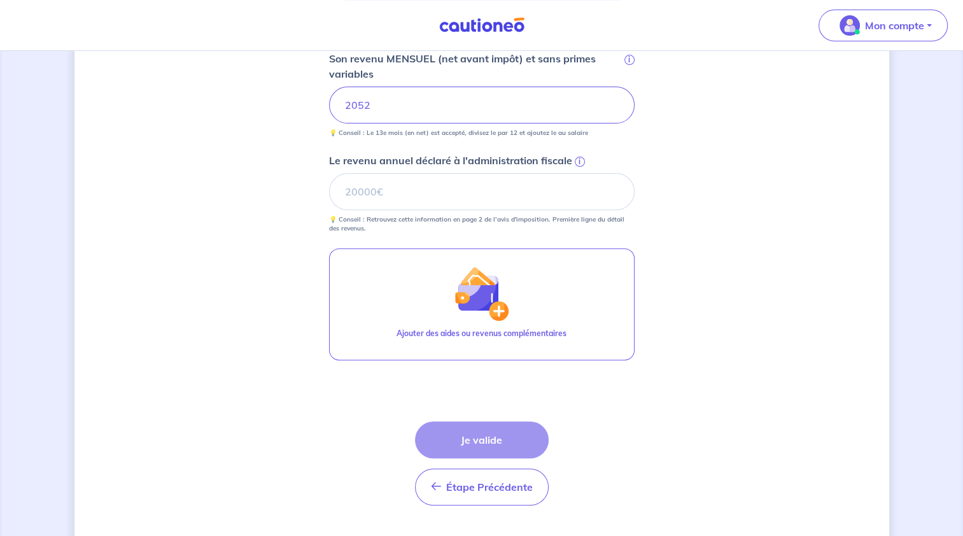
scroll to position [446, 0]
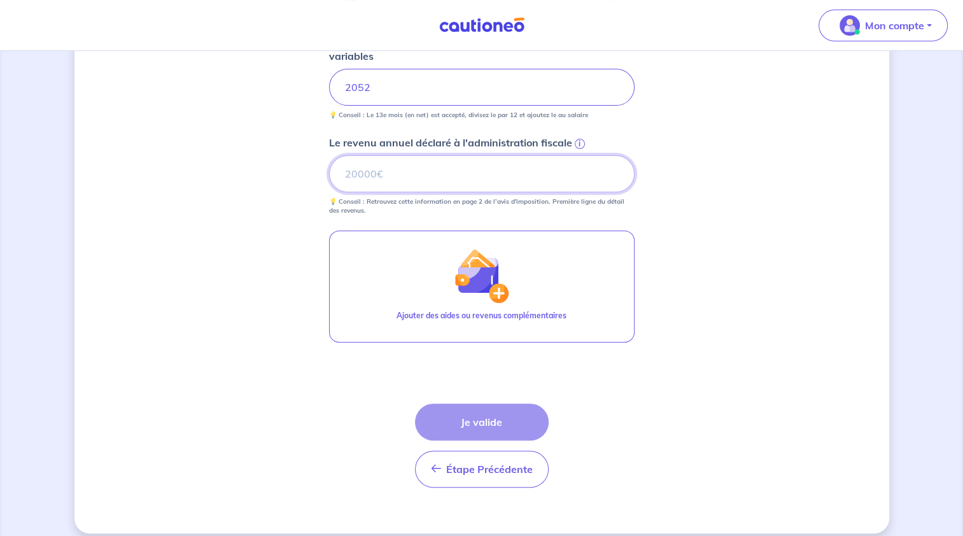
click at [491, 176] on input "Le revenu annuel déclaré à l'administration fiscale i" at bounding box center [482, 173] width 306 height 37
type input "33425"
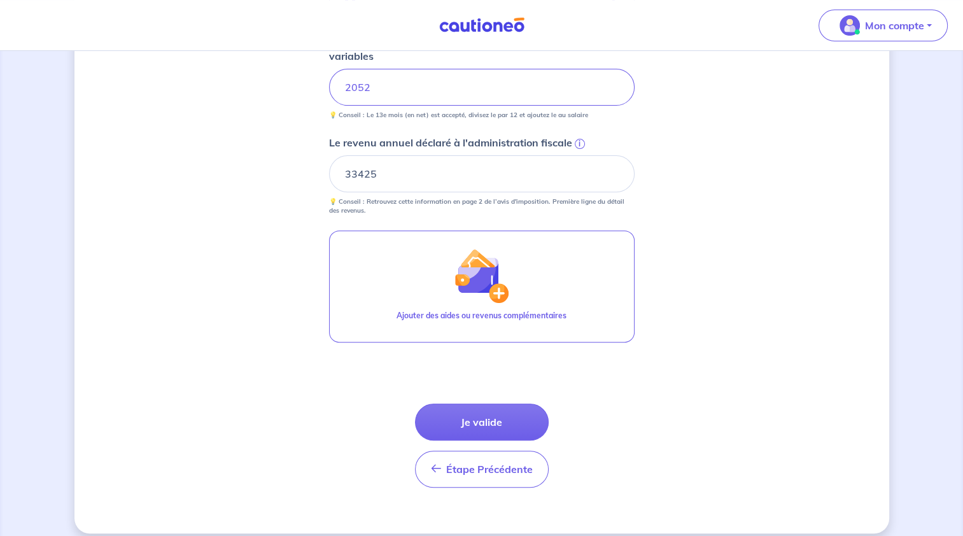
click at [812, 238] on div "Concernant vos locataires Locataire 2 Son prénom [PERSON_NAME] nom [PERSON_NAME…" at bounding box center [481, 77] width 815 height 913
click at [497, 428] on button "Je valide" at bounding box center [482, 422] width 134 height 37
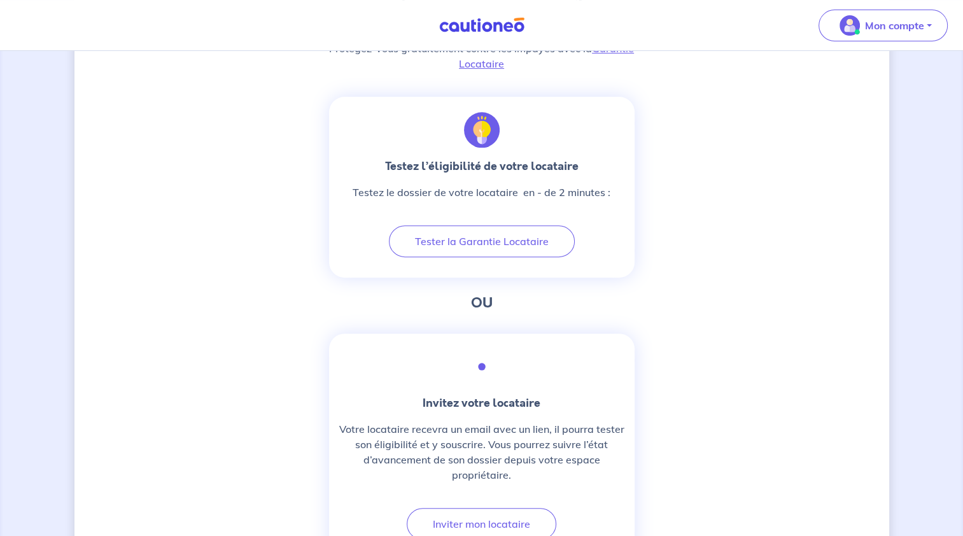
scroll to position [446, 0]
